Goal: Transaction & Acquisition: Obtain resource

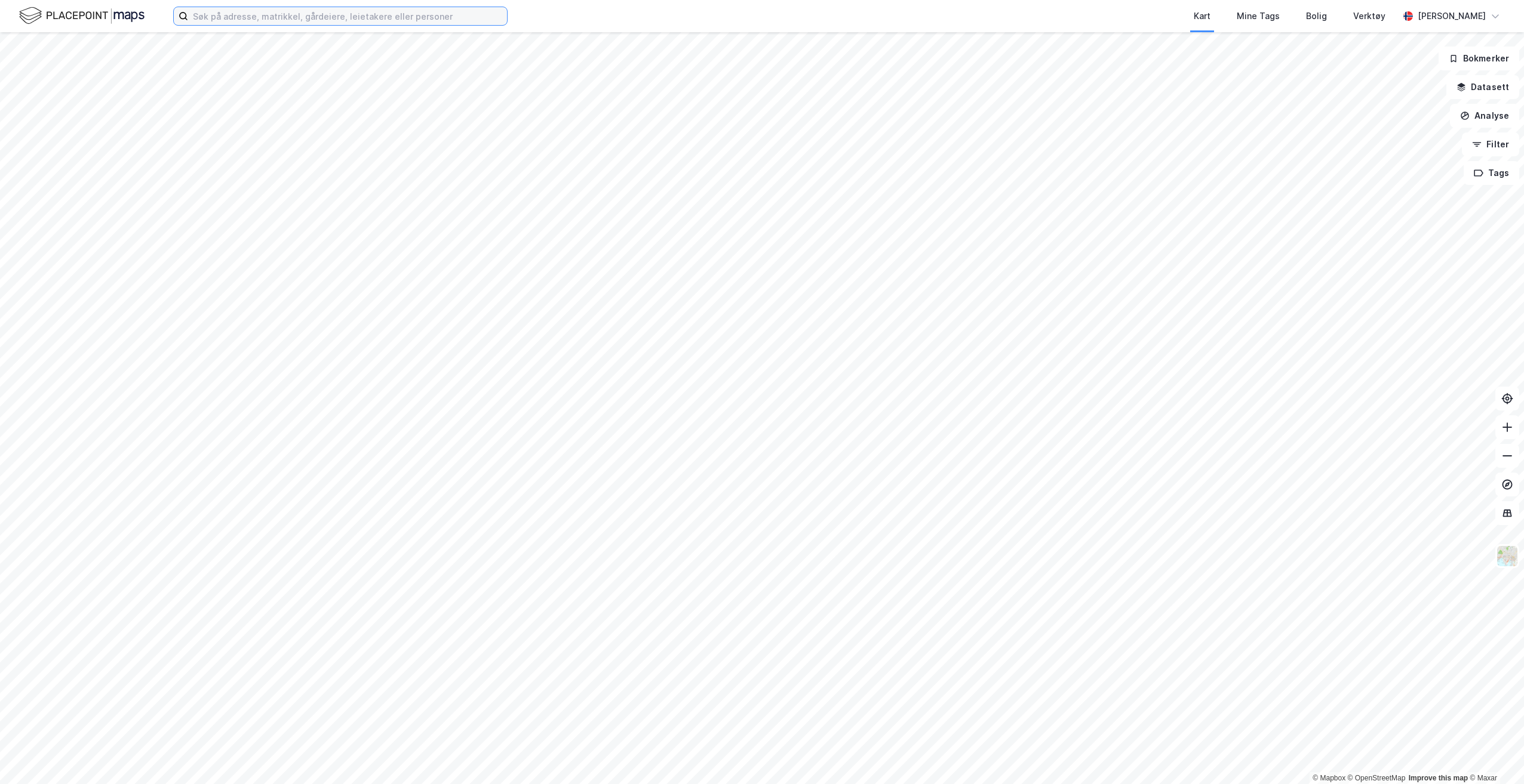
click at [242, 24] on input at bounding box center [347, 16] width 319 height 18
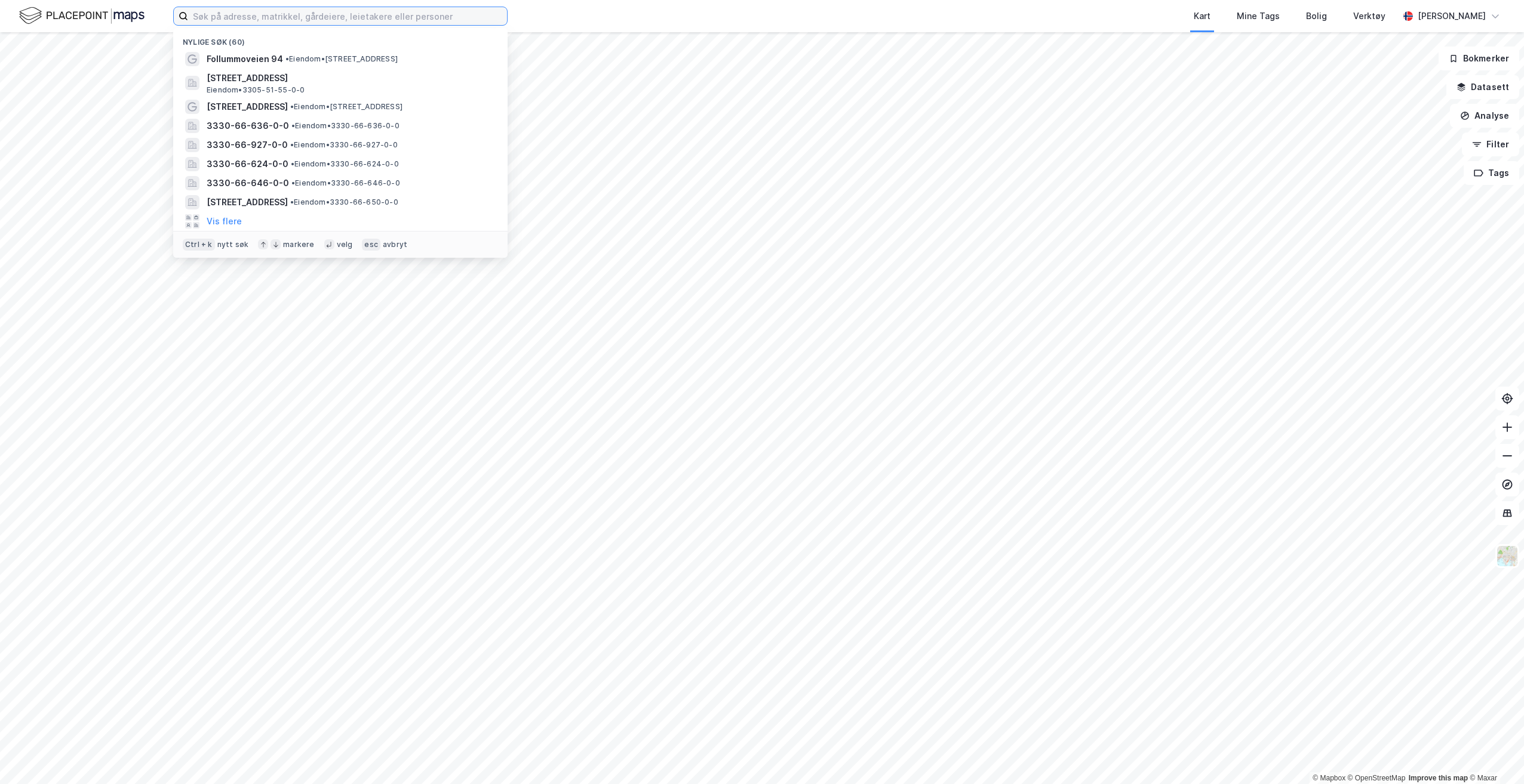
paste input "NN [PERSON_NAME] Tomt 1 AS"
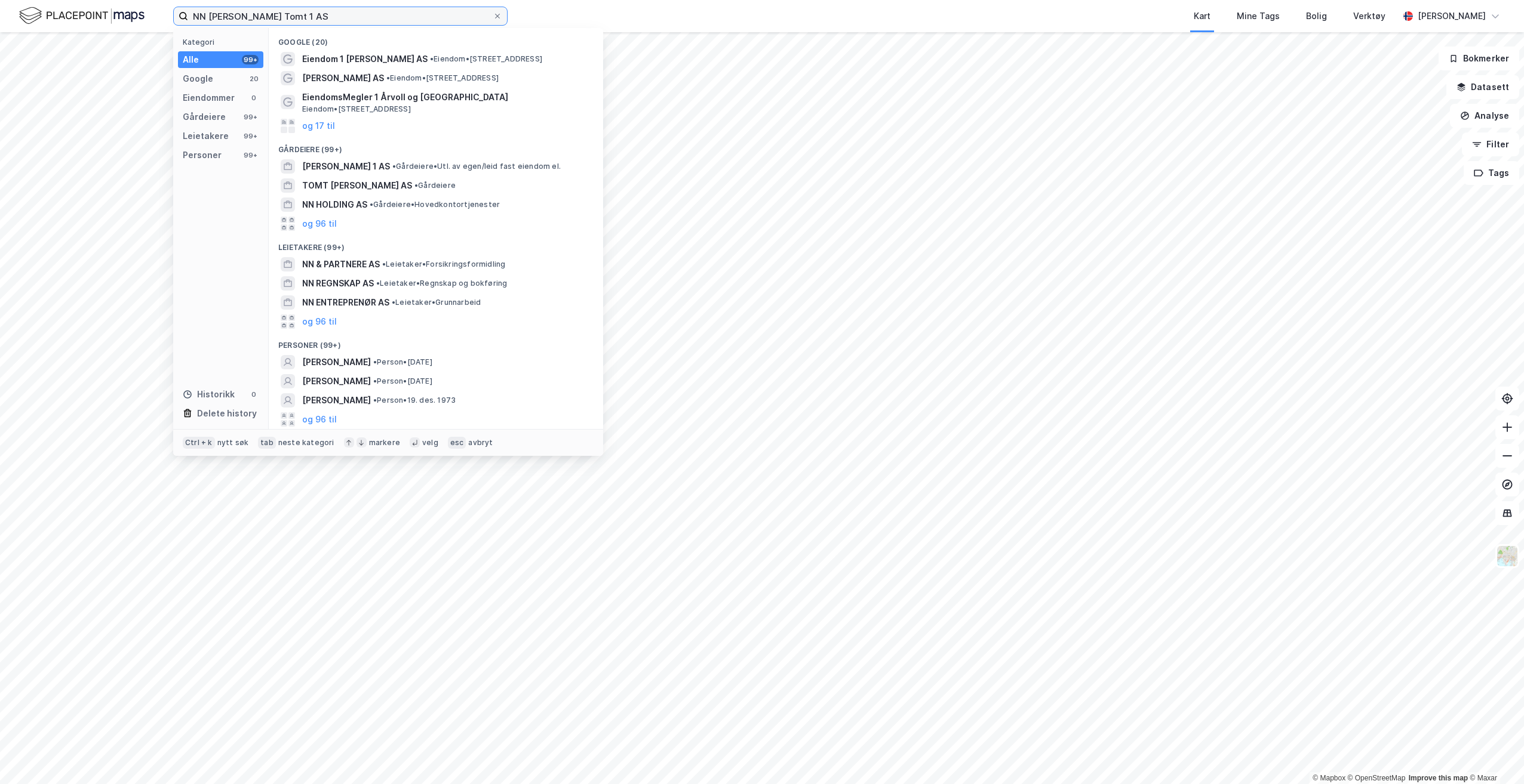
click at [276, 10] on input "NN [PERSON_NAME] Tomt 1 AS" at bounding box center [340, 16] width 304 height 18
paste input "77, bnr. 88, snr. 1 og 2"
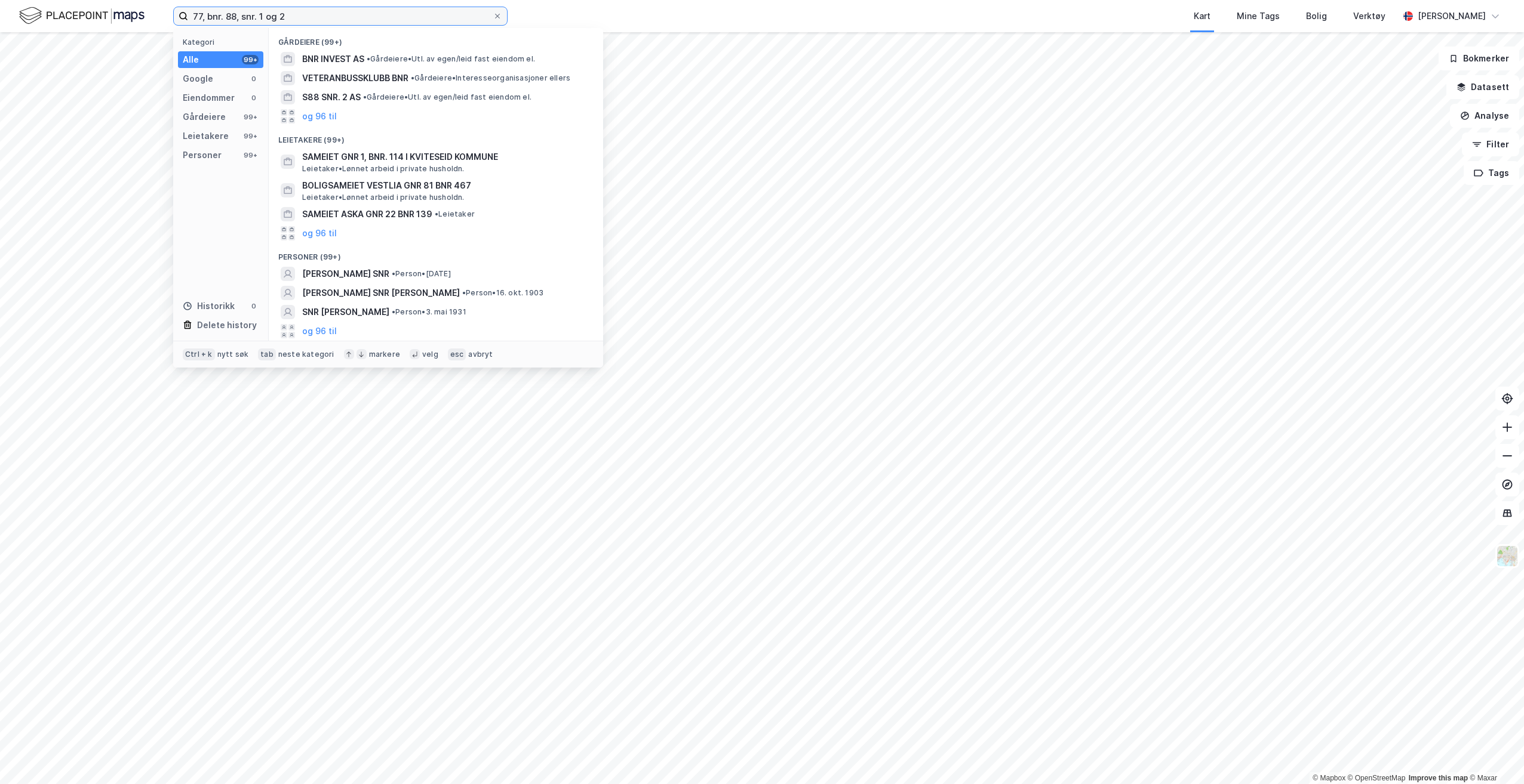
drag, startPoint x: 224, startPoint y: 14, endPoint x: 202, endPoint y: 14, distance: 22.0
click at [202, 14] on input "77, bnr. 88, snr. 1 og 2" at bounding box center [340, 16] width 304 height 18
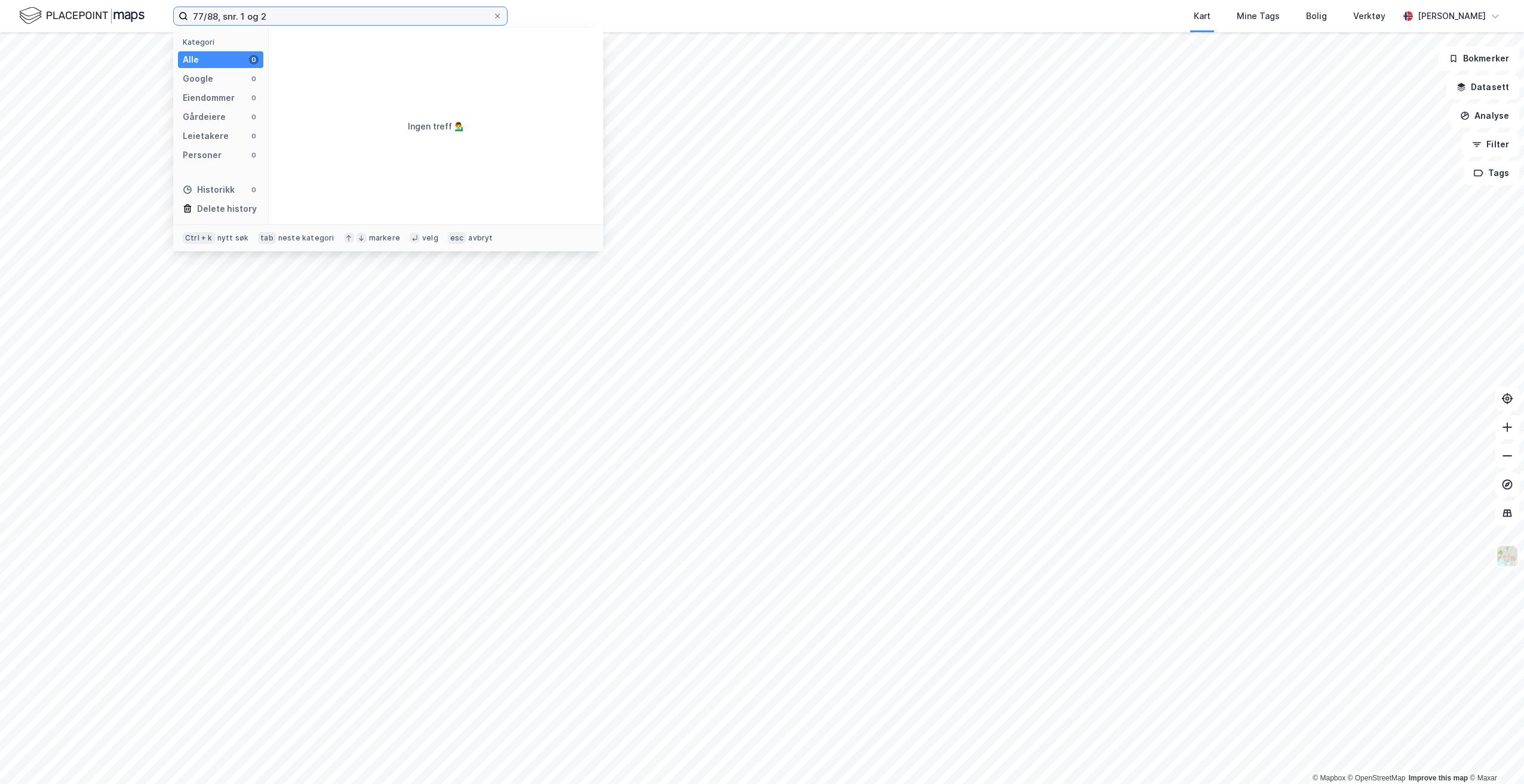
drag, startPoint x: 304, startPoint y: 9, endPoint x: 218, endPoint y: 11, distance: 86.0
click at [218, 11] on input "77/88, snr. 1 og 2" at bounding box center [340, 16] width 304 height 18
click at [384, 56] on span "[STREET_ADDRESS]" at bounding box center [343, 59] width 82 height 14
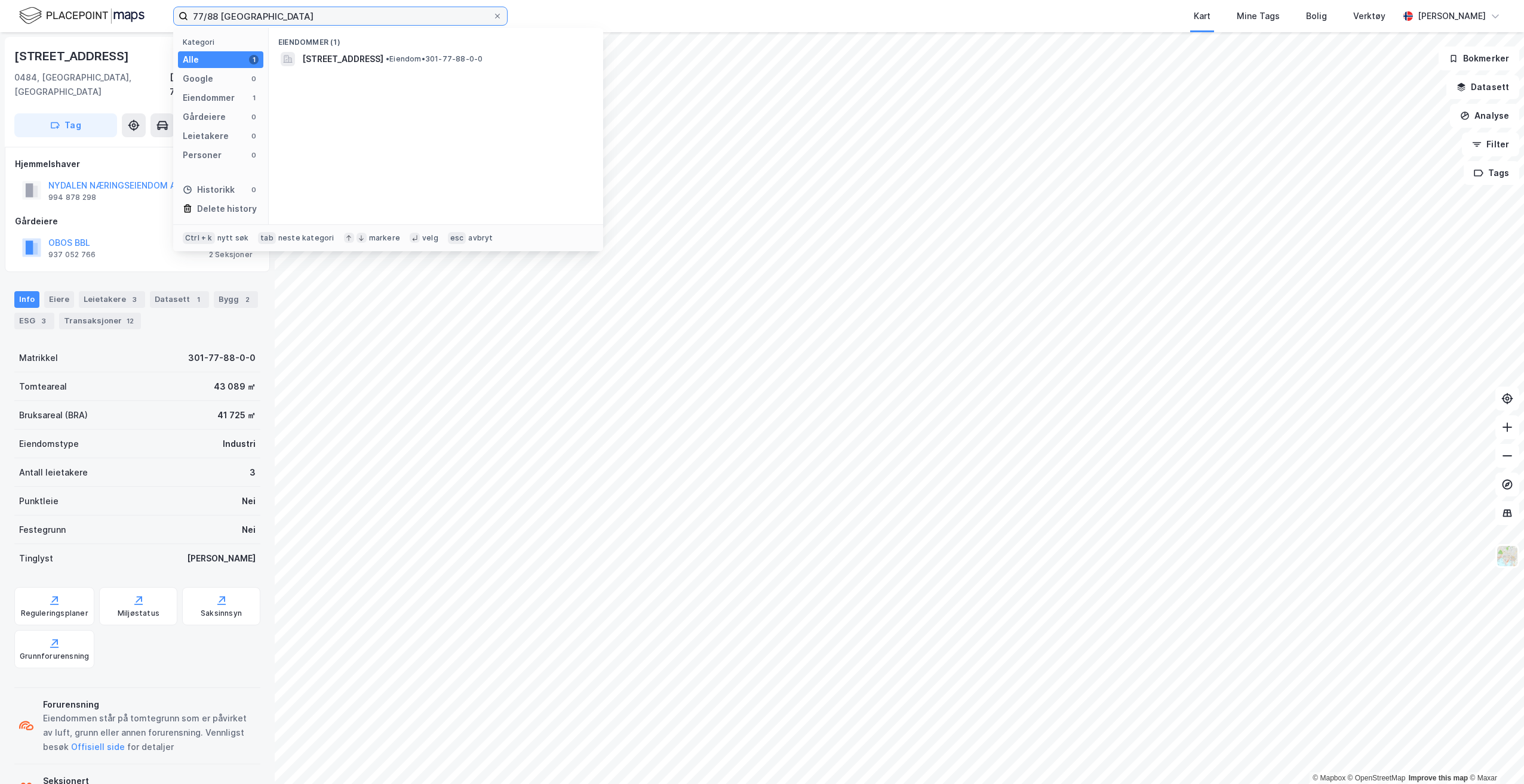
click at [207, 17] on input "77/88 [GEOGRAPHIC_DATA]" at bounding box center [340, 16] width 304 height 18
type input "77-88 [GEOGRAPHIC_DATA]"
click at [360, 56] on span "[STREET_ADDRESS]" at bounding box center [343, 59] width 82 height 14
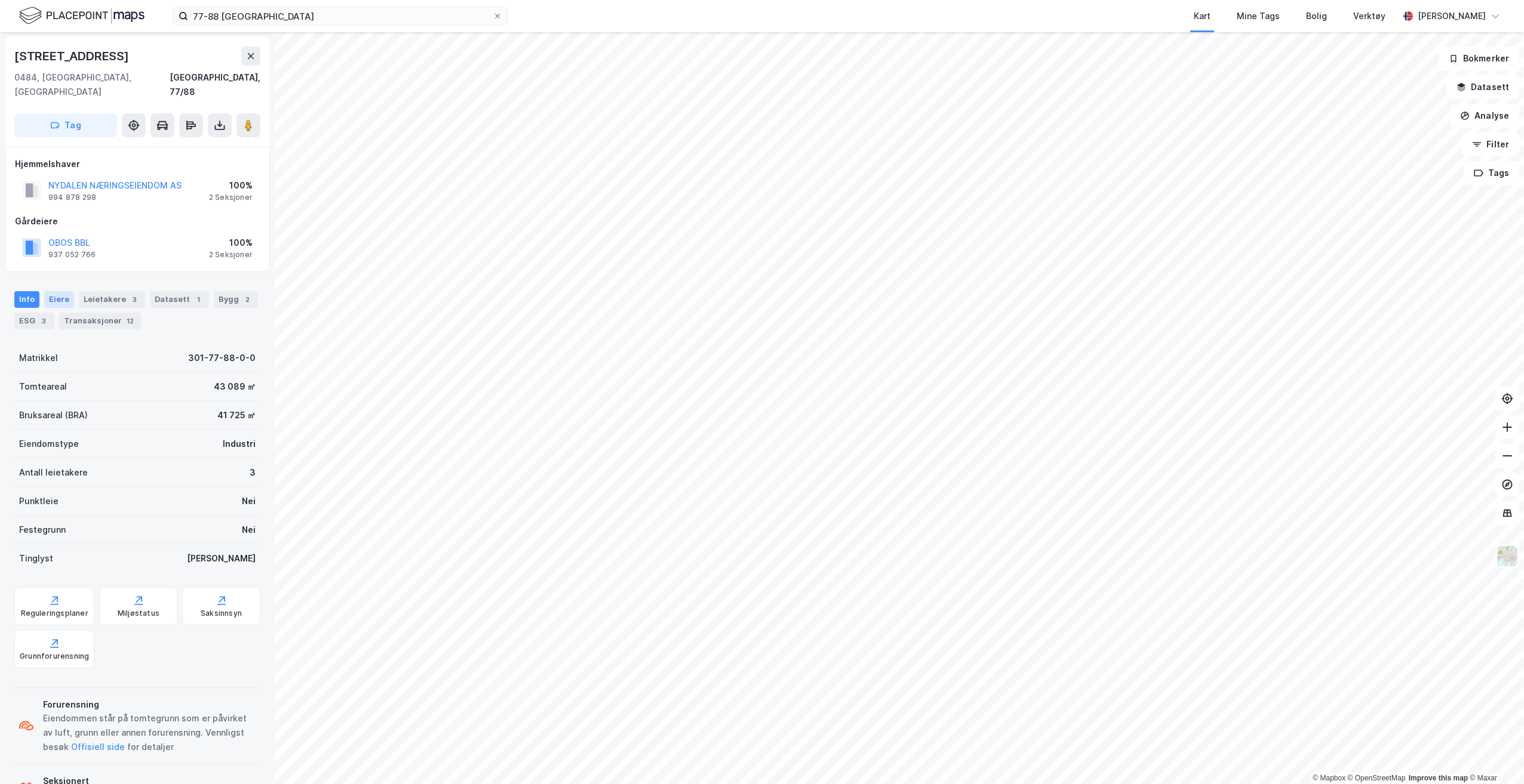
click at [67, 292] on div "Eiere" at bounding box center [59, 299] width 30 height 16
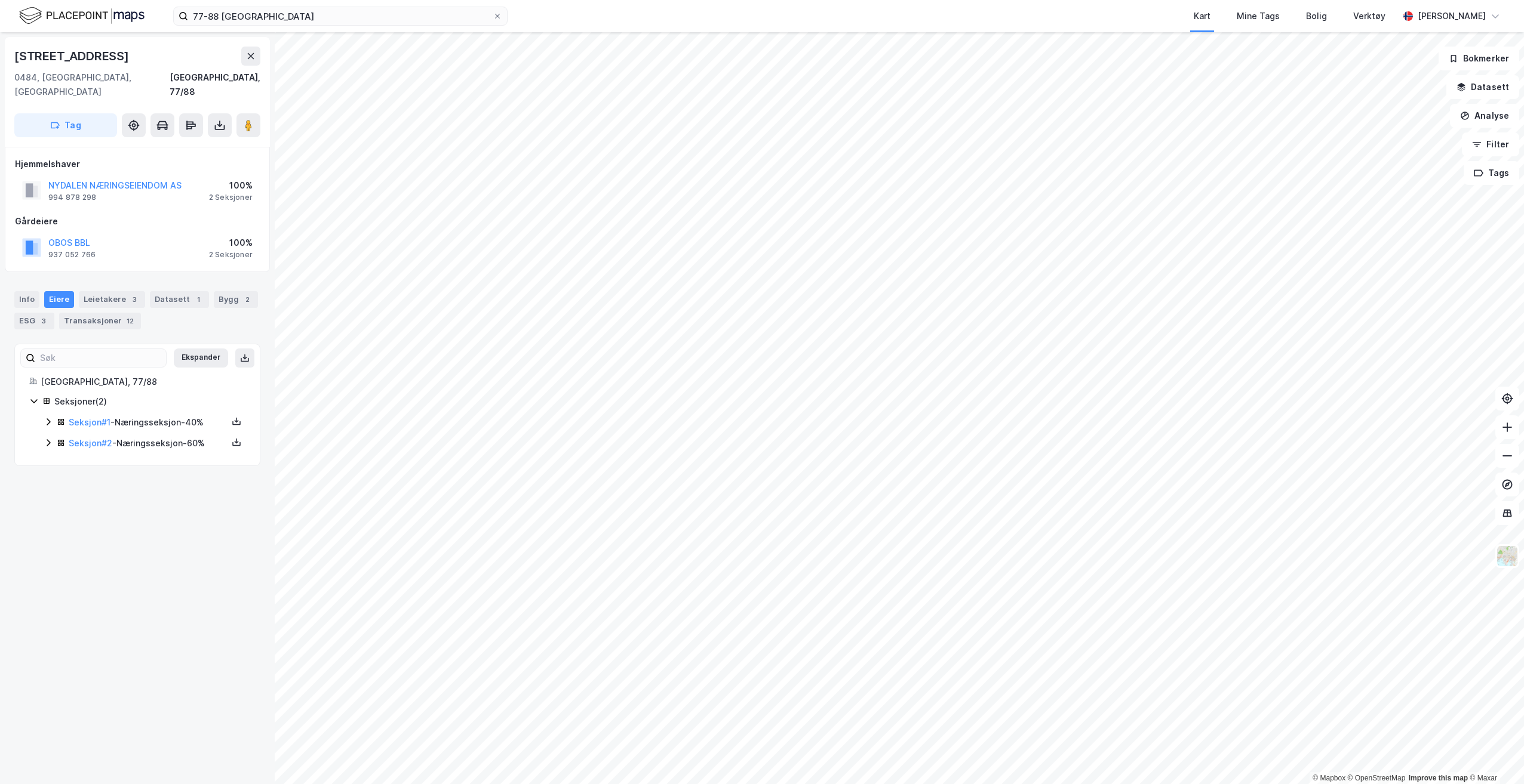
click at [51, 417] on icon at bounding box center [49, 422] width 9 height 9
click at [51, 514] on icon at bounding box center [49, 518] width 9 height 9
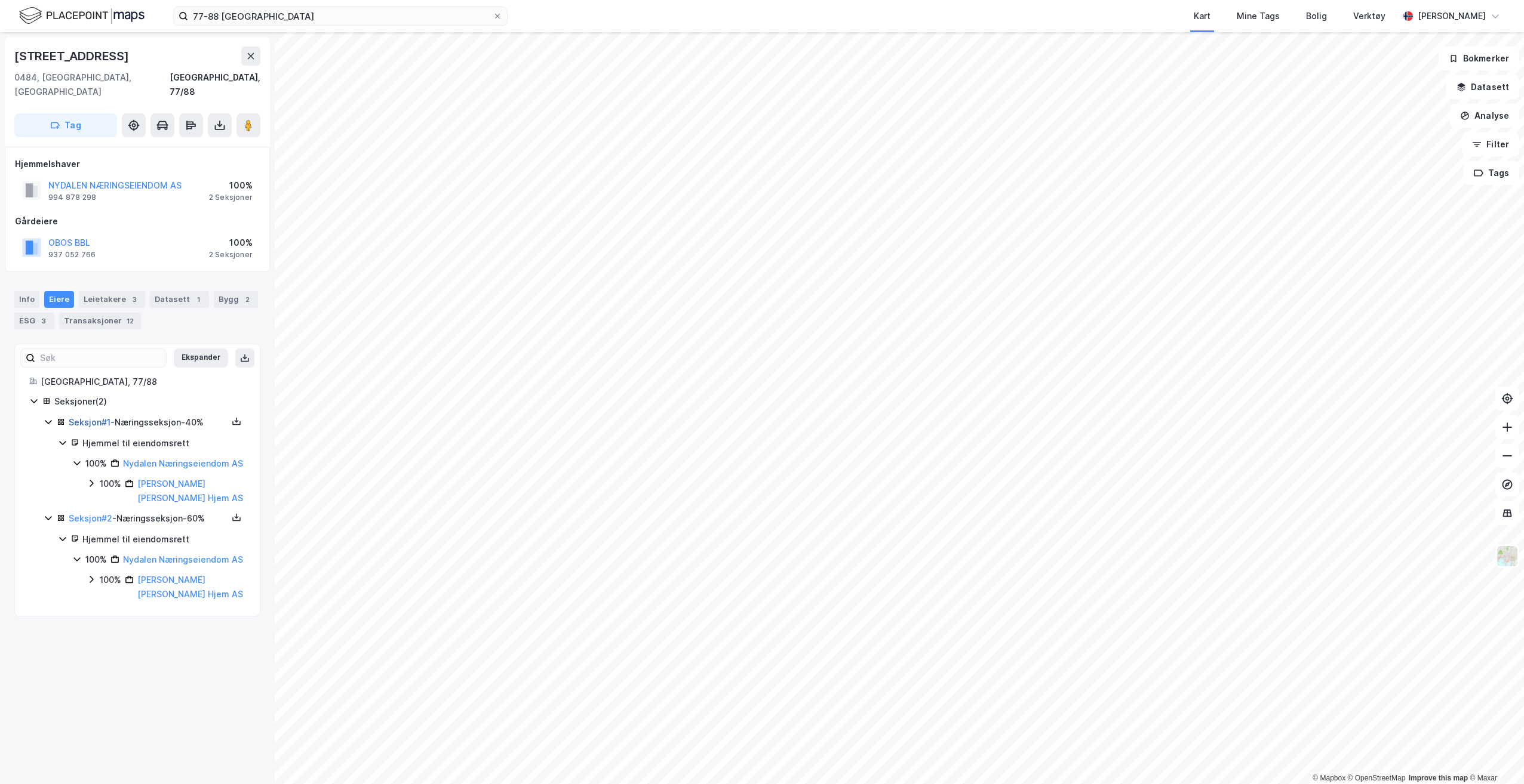
click at [99, 417] on link "Seksjon # 1" at bounding box center [89, 422] width 42 height 10
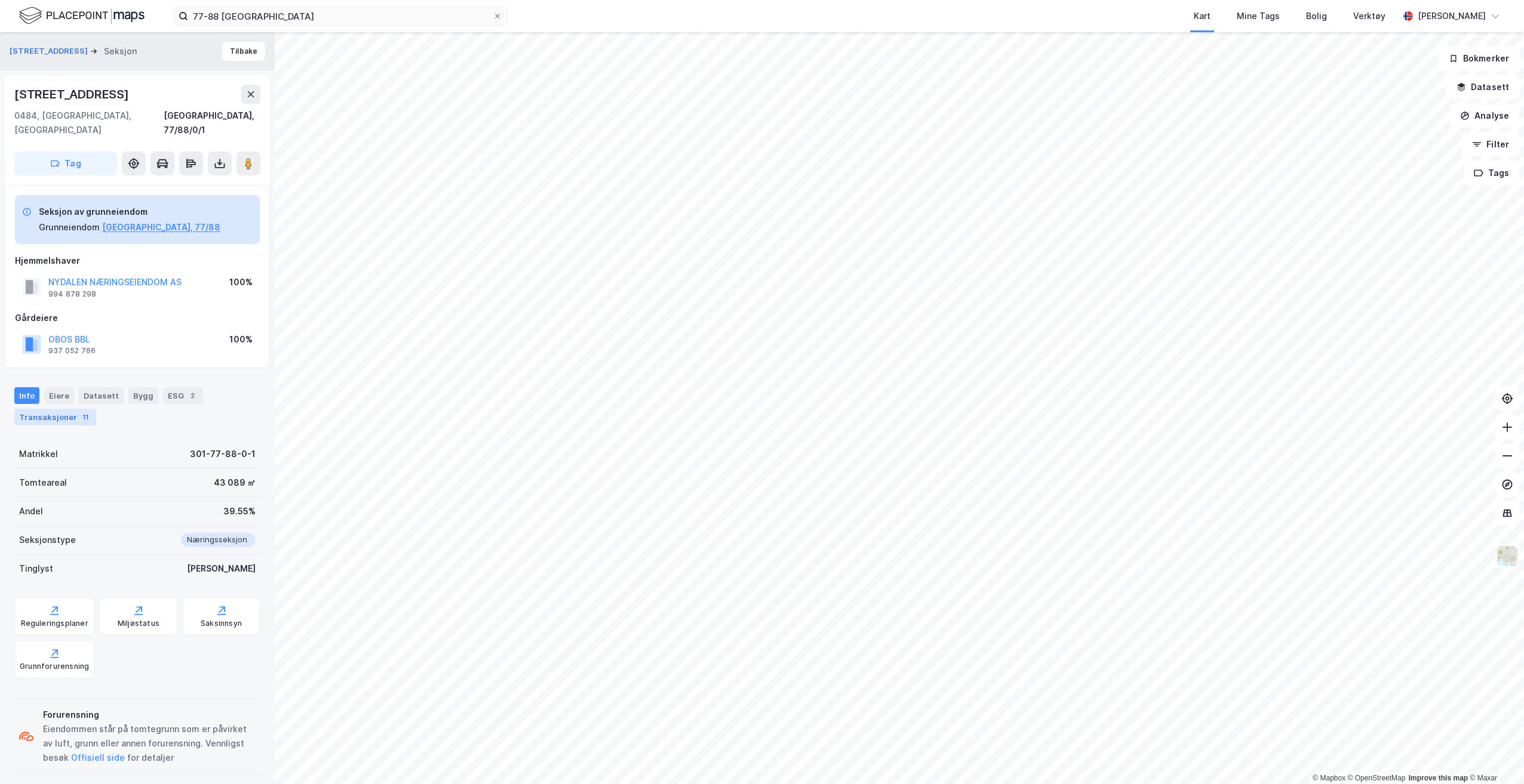
click at [79, 412] on div "11" at bounding box center [85, 417] width 12 height 12
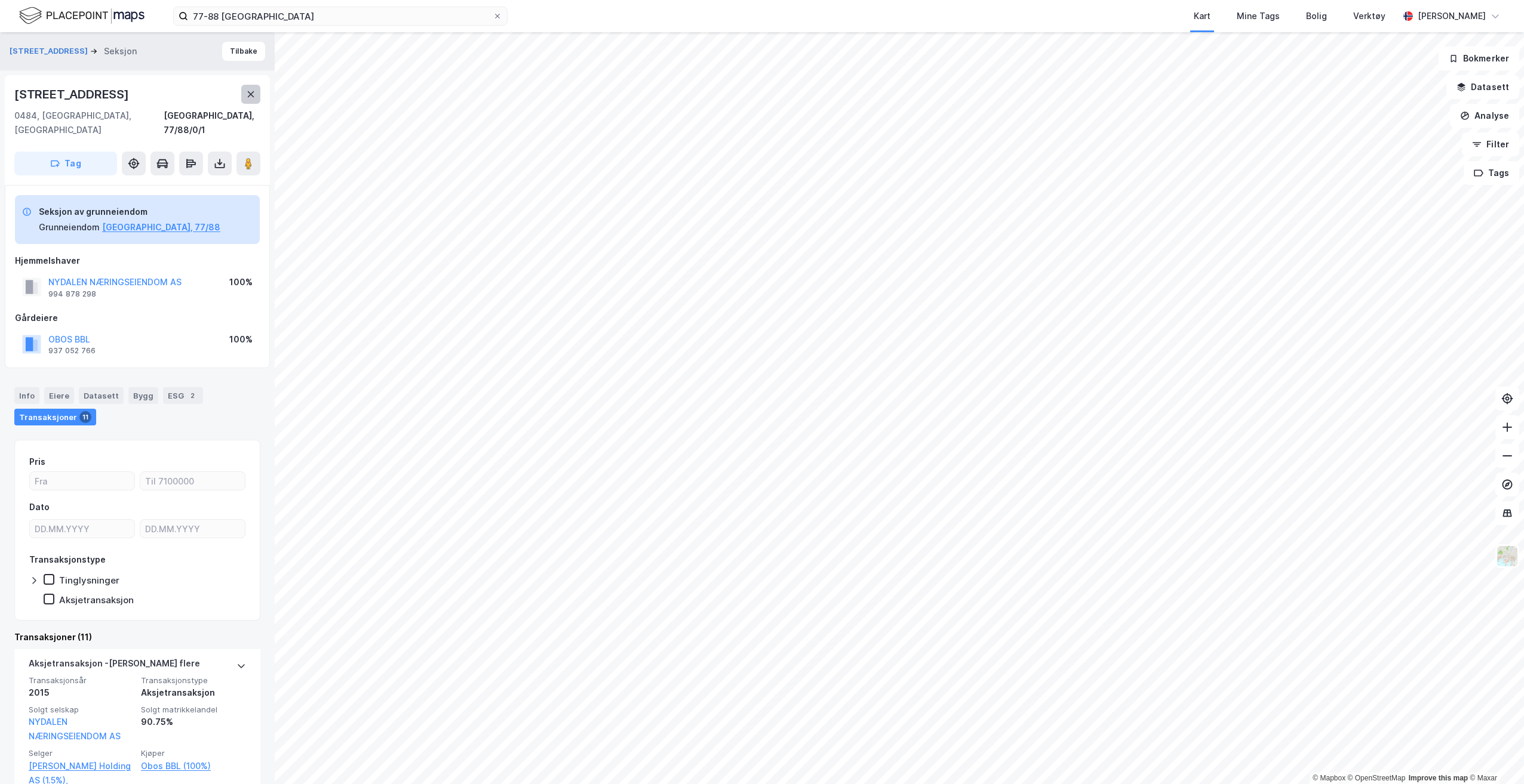
click at [252, 86] on button at bounding box center [251, 94] width 19 height 19
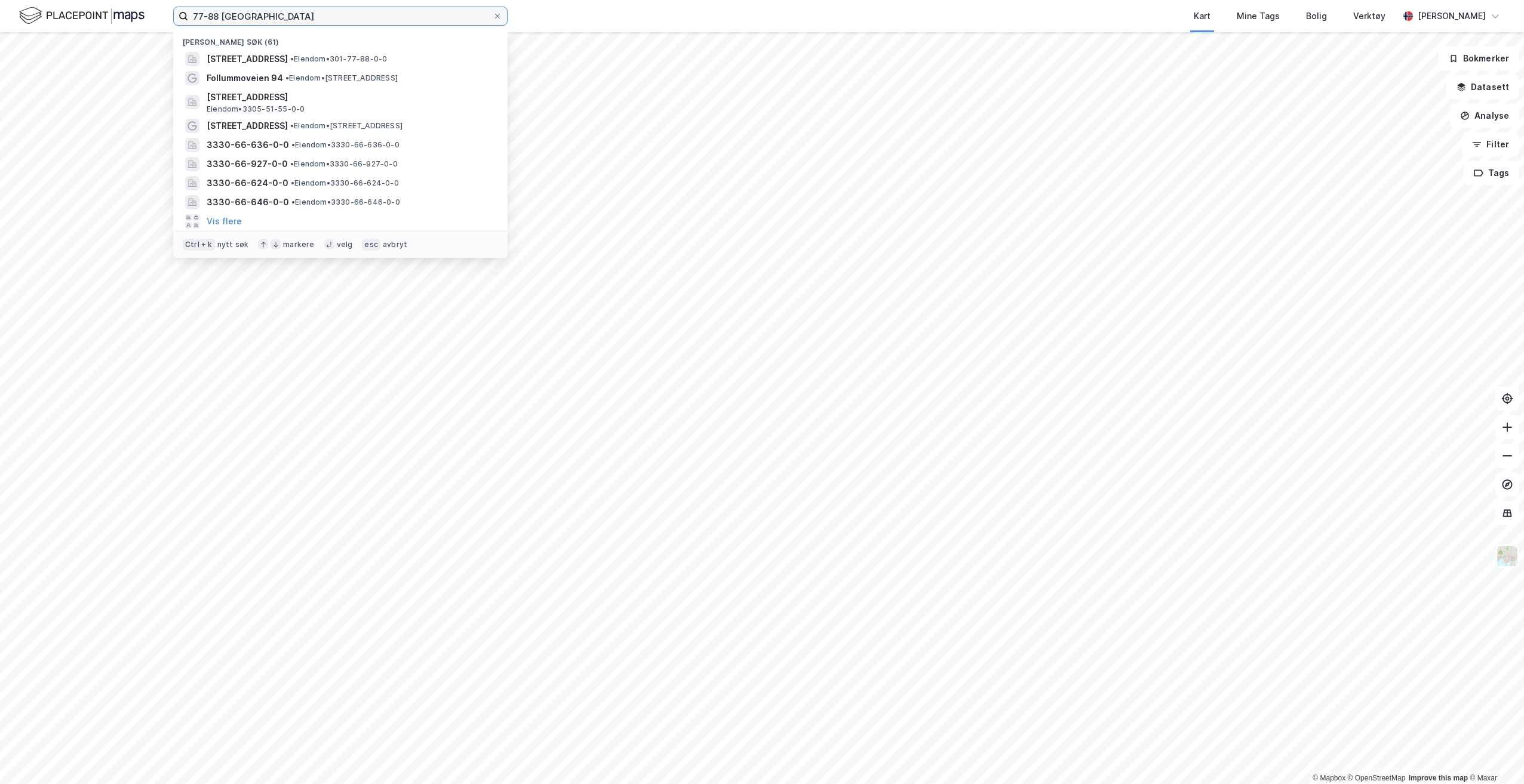
click at [248, 22] on input "77-88 [GEOGRAPHIC_DATA]" at bounding box center [340, 16] width 304 height 18
click at [387, 54] on span "• Eiendom • 301-77-88-0-0" at bounding box center [338, 59] width 96 height 9
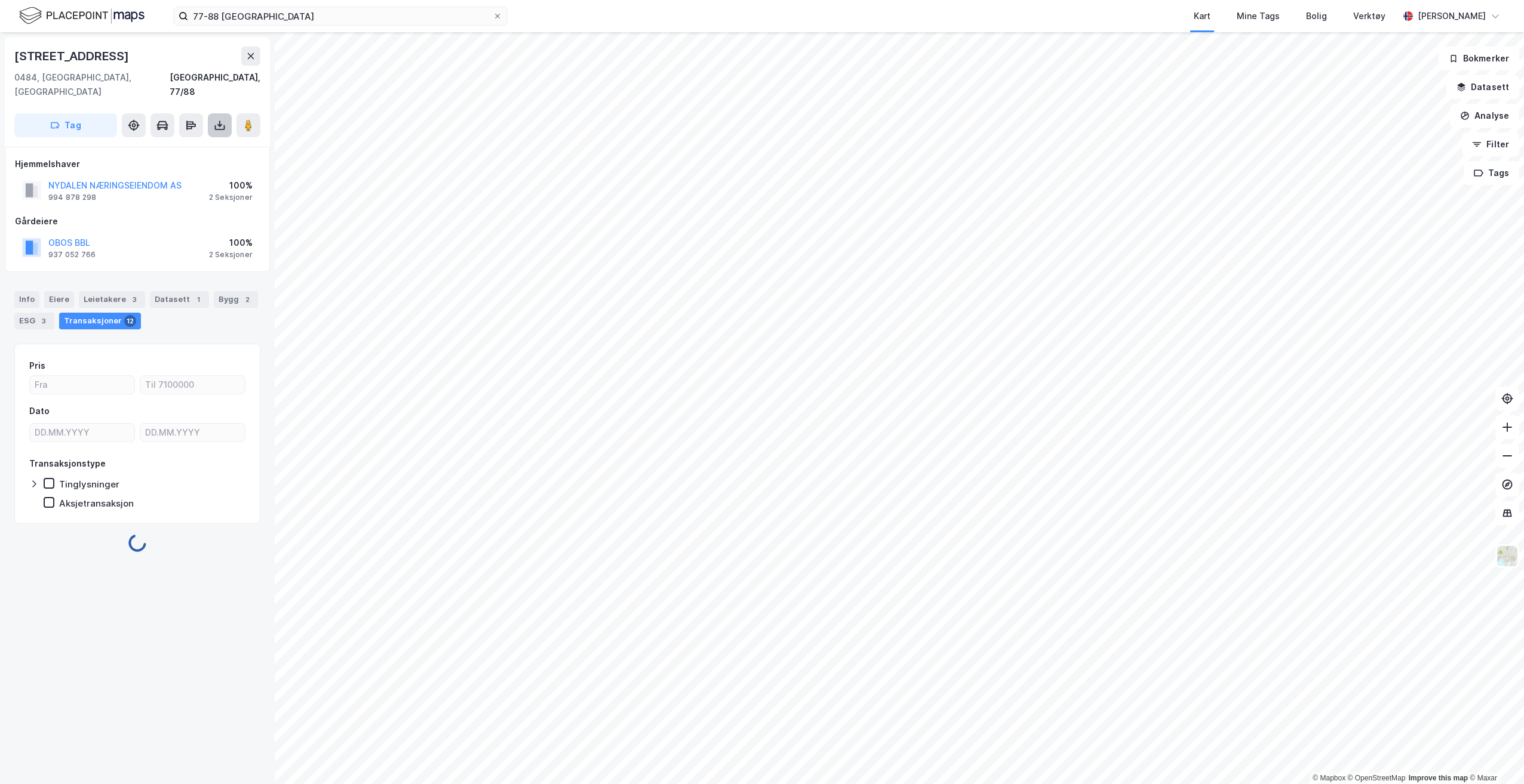
click at [220, 124] on icon at bounding box center [220, 125] width 5 height 3
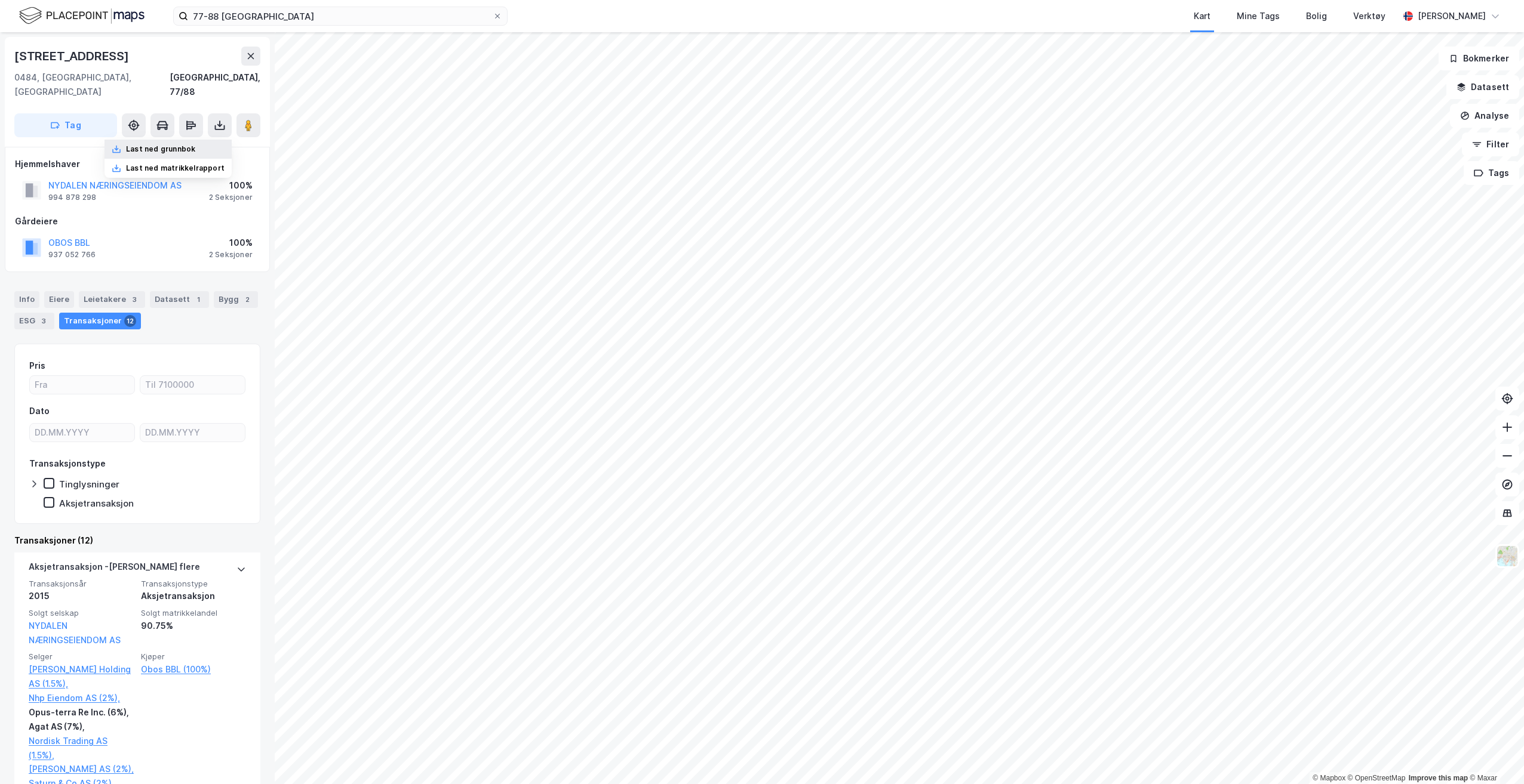
click at [213, 140] on div "Last ned grunnbok" at bounding box center [168, 149] width 127 height 19
click at [202, 164] on div "Last ned matrikkelrapport" at bounding box center [176, 169] width 99 height 9
